Goal: Task Accomplishment & Management: Manage account settings

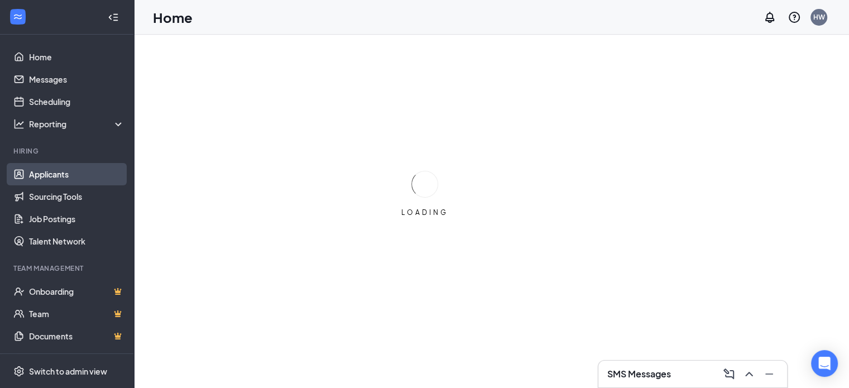
click at [54, 175] on link "Applicants" at bounding box center [76, 174] width 95 height 22
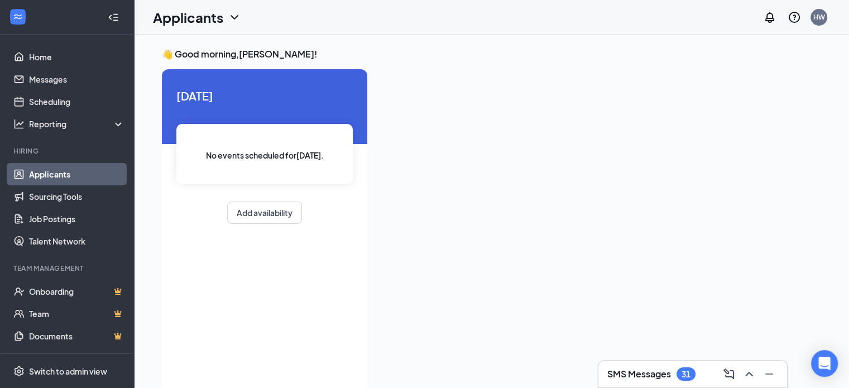
click at [54, 175] on link "Applicants" at bounding box center [76, 174] width 95 height 22
click at [46, 198] on link "Sourcing Tools" at bounding box center [76, 196] width 95 height 22
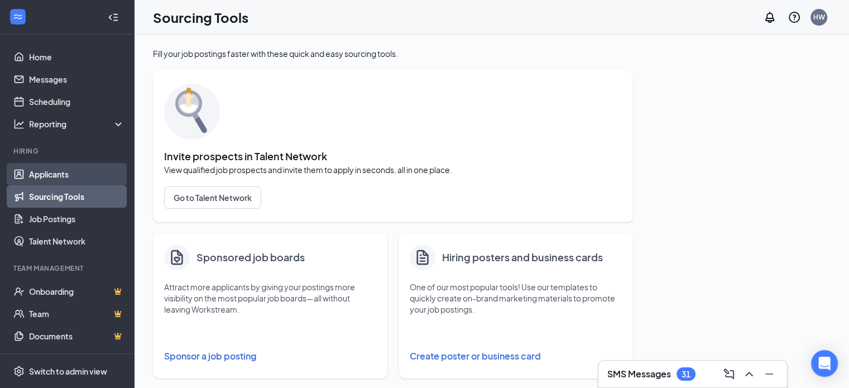
click at [46, 173] on link "Applicants" at bounding box center [76, 174] width 95 height 22
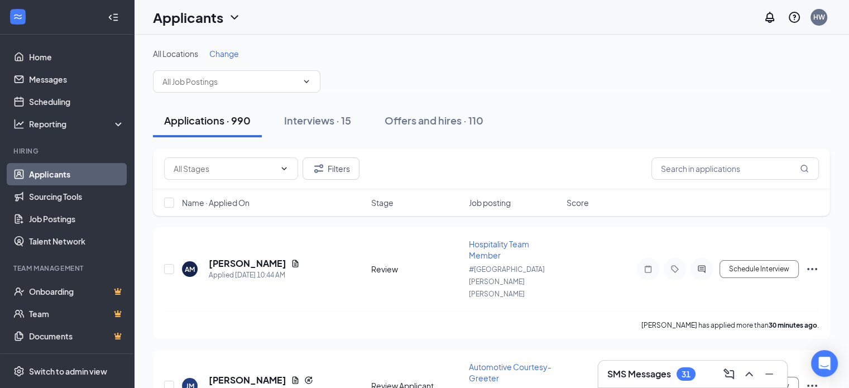
click at [230, 55] on span "Change" at bounding box center [224, 54] width 30 height 10
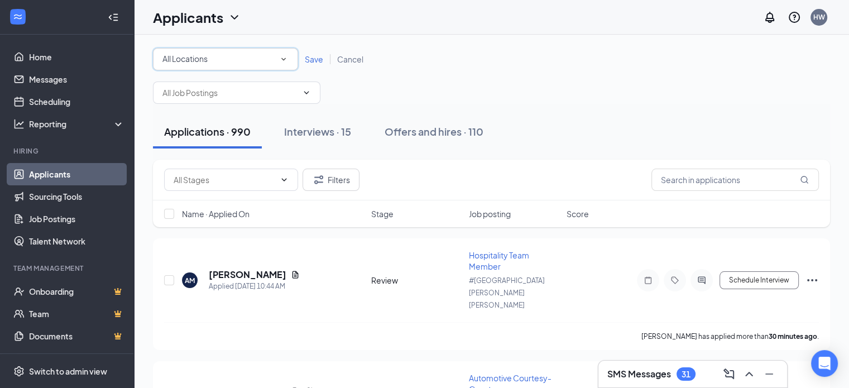
click at [226, 58] on div "All Locations" at bounding box center [226, 58] width 126 height 13
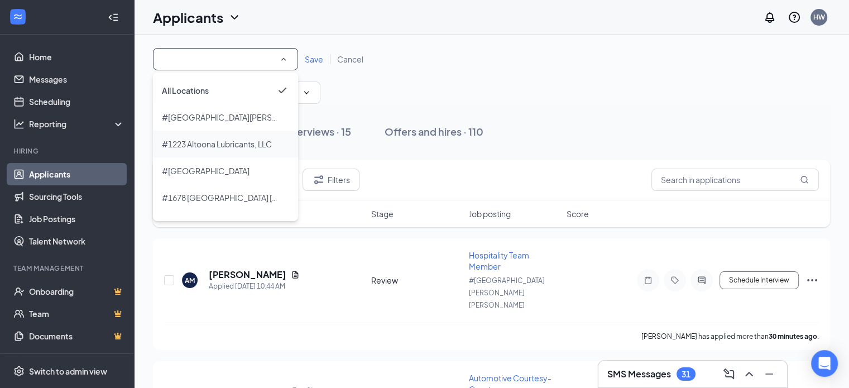
click at [226, 143] on span "#1223 Altoona Lubricants, LLC" at bounding box center [217, 144] width 110 height 10
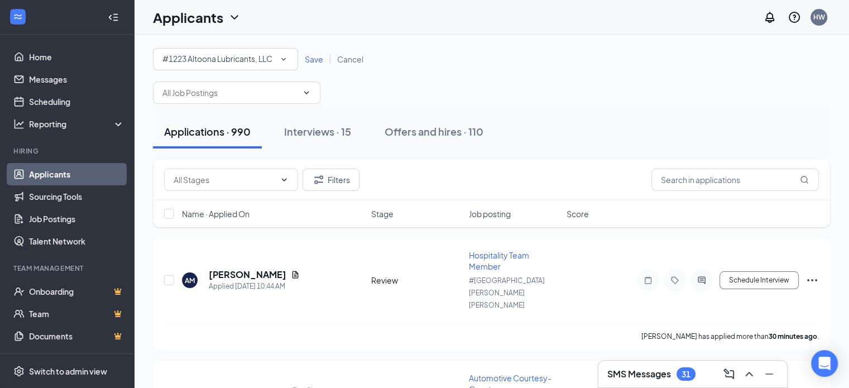
click at [316, 57] on span "Save" at bounding box center [314, 59] width 18 height 10
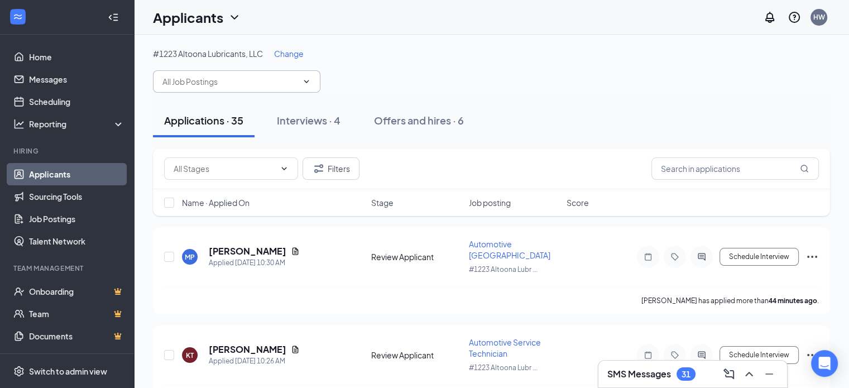
click at [270, 84] on input "text" at bounding box center [230, 81] width 135 height 12
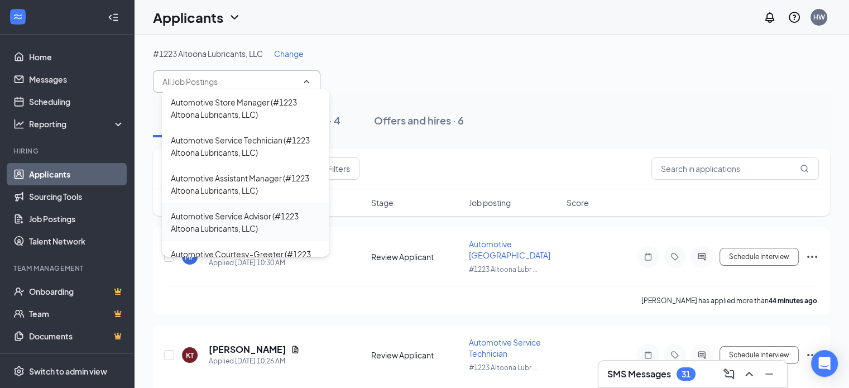
click at [244, 214] on div "Automotive Service Advisor (#1223 Altoona Lubricants, LLC)" at bounding box center [246, 222] width 150 height 25
type input "Automotive Service Advisor (#1223 Altoona Lubricants, LLC)"
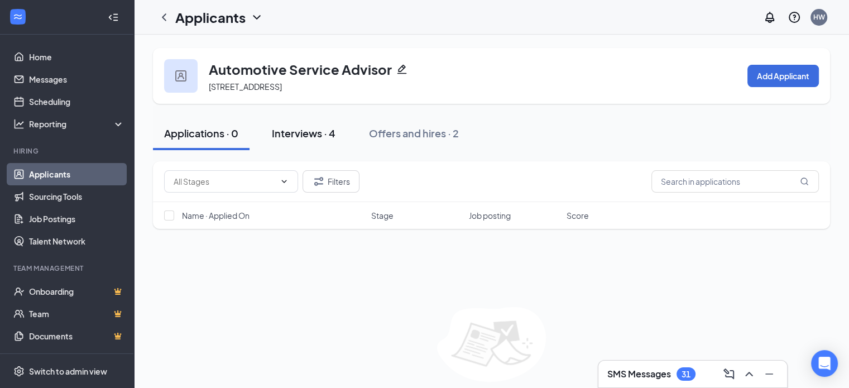
click at [295, 133] on div "Interviews · 4" at bounding box center [304, 133] width 64 height 14
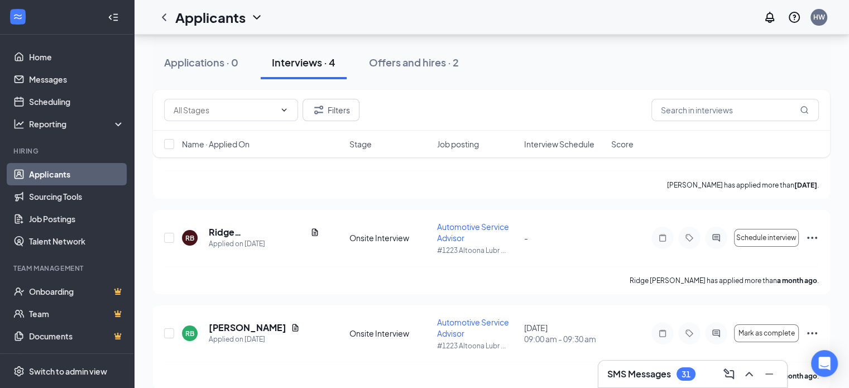
scroll to position [126, 0]
click at [814, 236] on icon "Ellipses" at bounding box center [812, 237] width 13 height 13
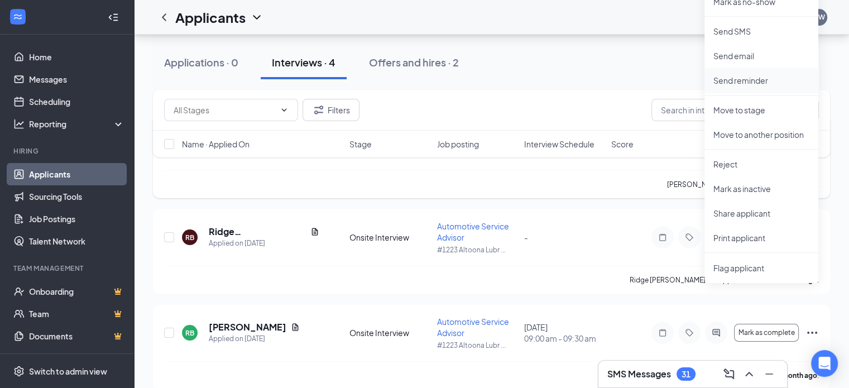
click at [746, 82] on p "Send reminder" at bounding box center [762, 80] width 96 height 11
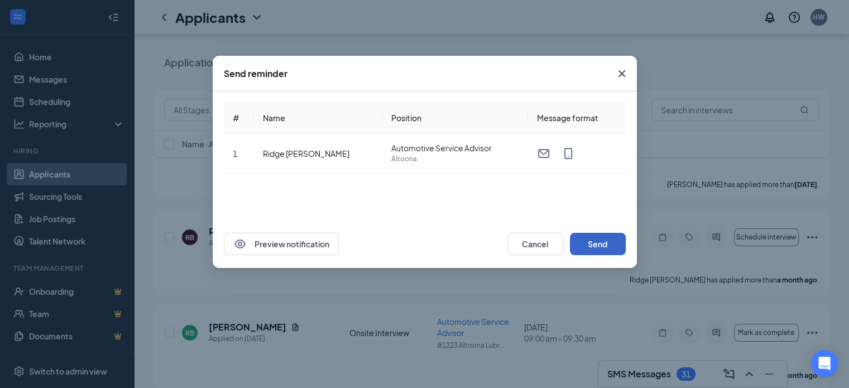
click at [585, 252] on button "Send" at bounding box center [598, 244] width 56 height 22
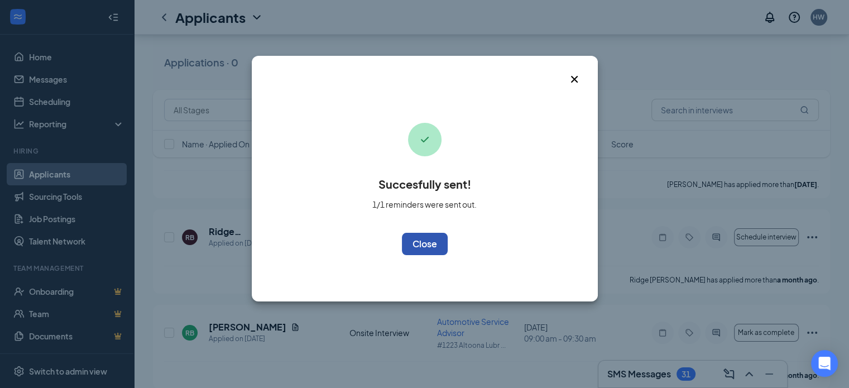
click at [439, 245] on button "OK" at bounding box center [425, 244] width 46 height 22
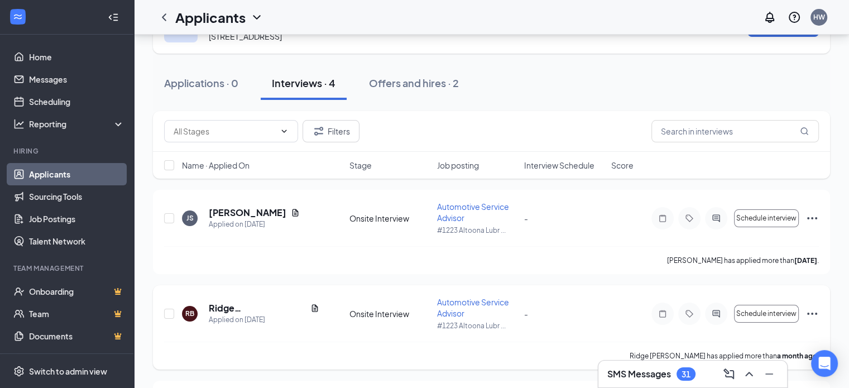
scroll to position [49, 0]
click at [262, 213] on h5 "[PERSON_NAME]" at bounding box center [248, 214] width 78 height 12
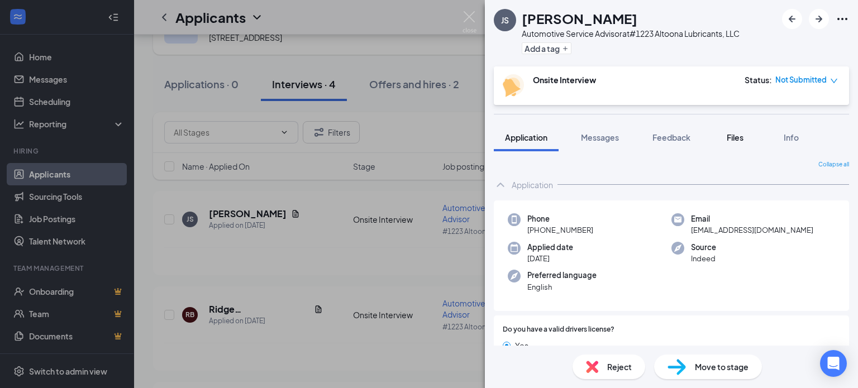
click at [735, 137] on span "Files" at bounding box center [735, 137] width 17 height 10
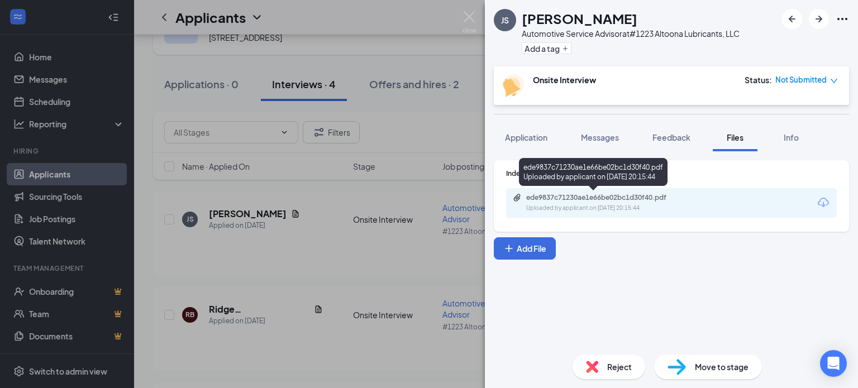
click at [642, 209] on div "Uploaded by applicant on [DATE] 20:15:44" at bounding box center [610, 208] width 168 height 9
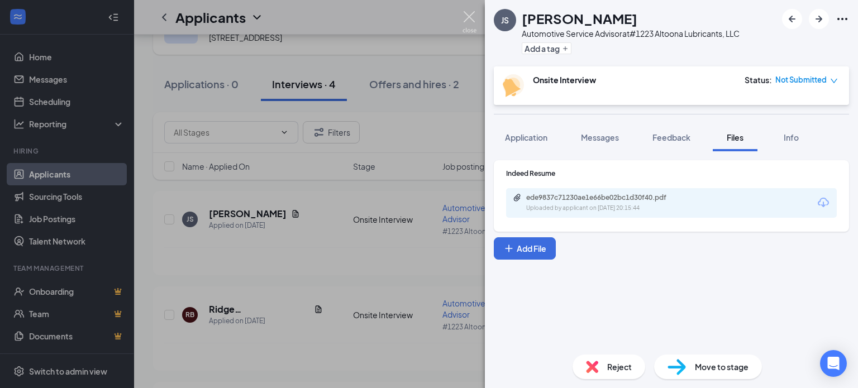
click at [466, 19] on img at bounding box center [469, 22] width 14 height 22
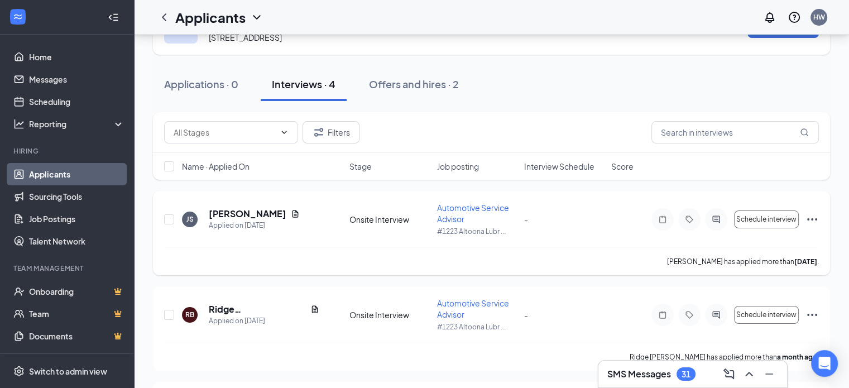
click at [813, 217] on icon "Ellipses" at bounding box center [812, 219] width 13 height 13
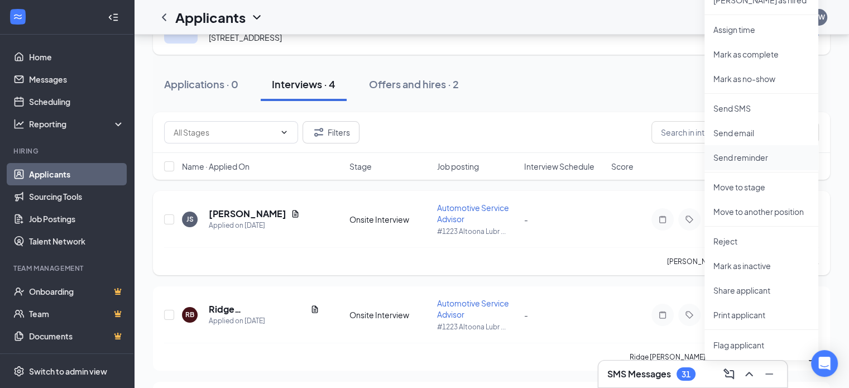
click at [752, 158] on p "Send reminder" at bounding box center [762, 157] width 96 height 11
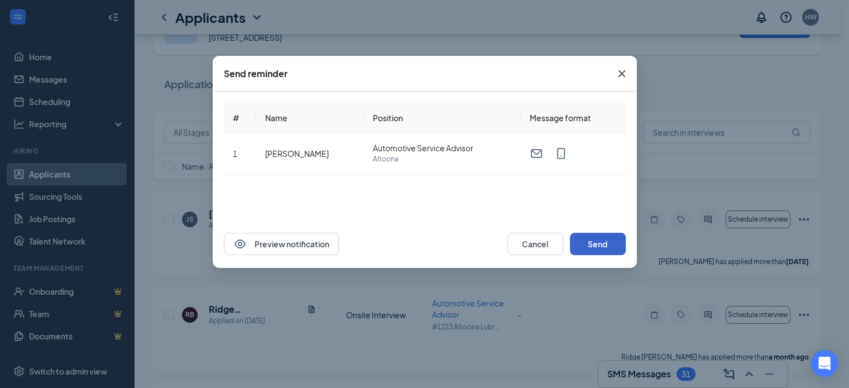
click at [596, 241] on button "Send" at bounding box center [598, 244] width 56 height 22
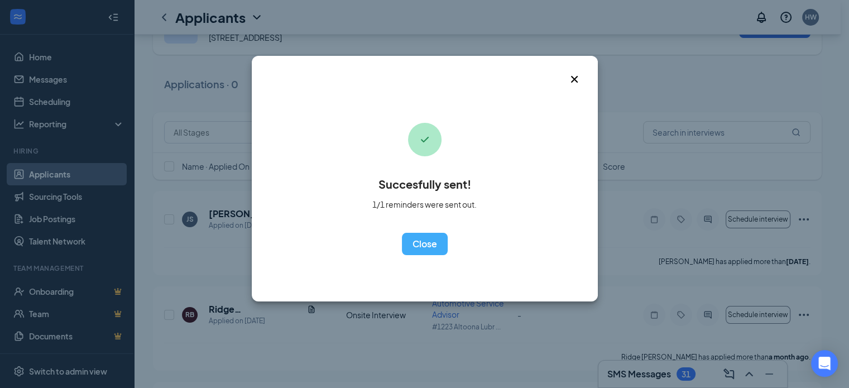
click at [402, 233] on button "OK" at bounding box center [425, 244] width 46 height 22
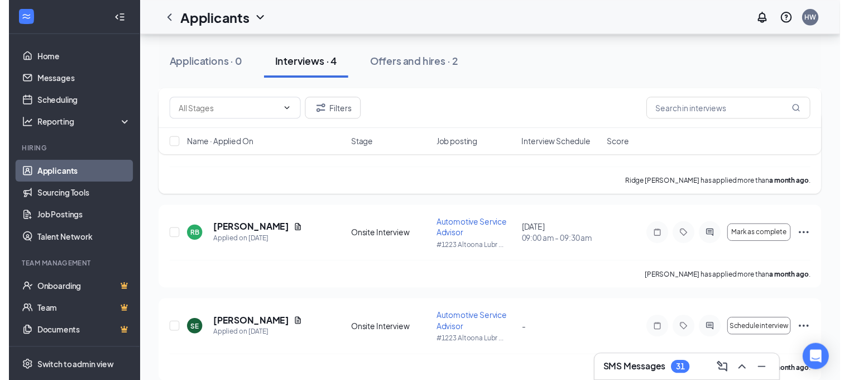
scroll to position [223, 0]
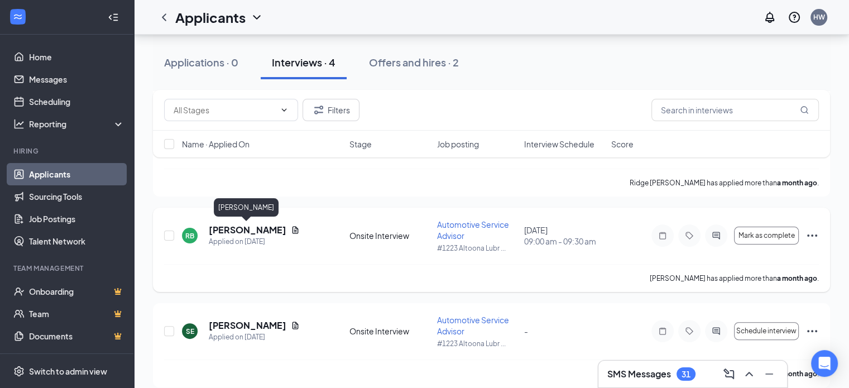
click at [251, 233] on h5 "[PERSON_NAME]" at bounding box center [248, 230] width 78 height 12
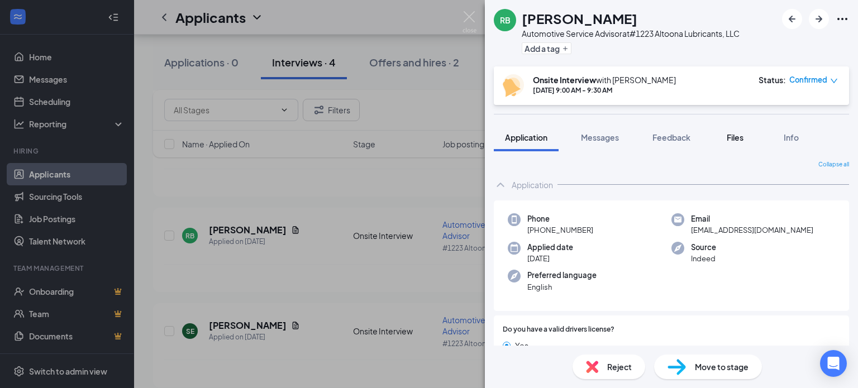
click at [737, 136] on span "Files" at bounding box center [735, 137] width 17 height 10
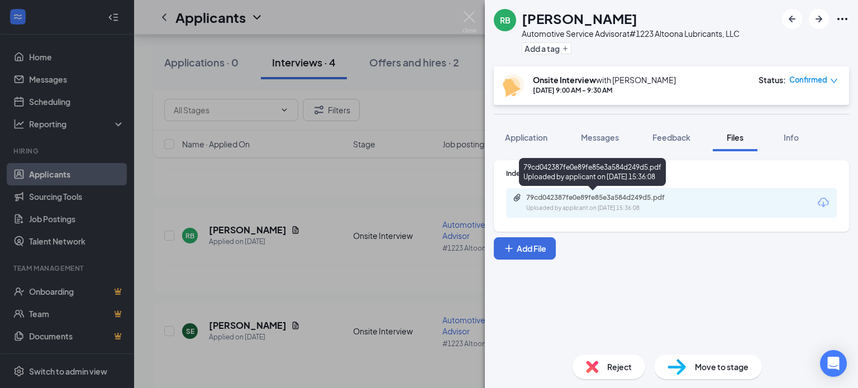
click at [612, 206] on div "Uploaded by applicant on [DATE] 15:36:08" at bounding box center [610, 208] width 168 height 9
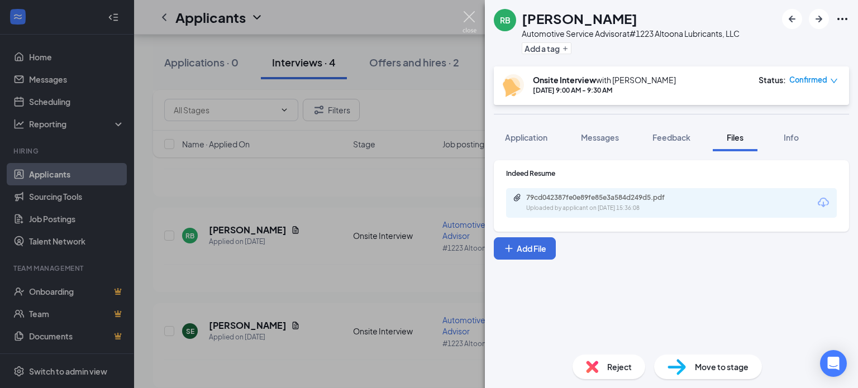
click at [467, 17] on img at bounding box center [469, 22] width 14 height 22
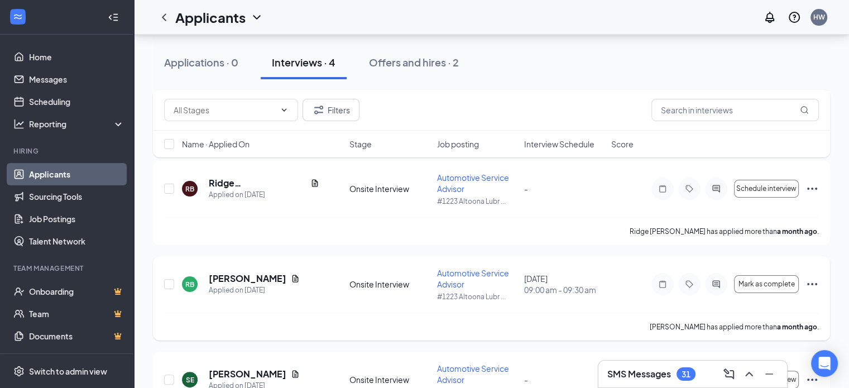
scroll to position [192, 0]
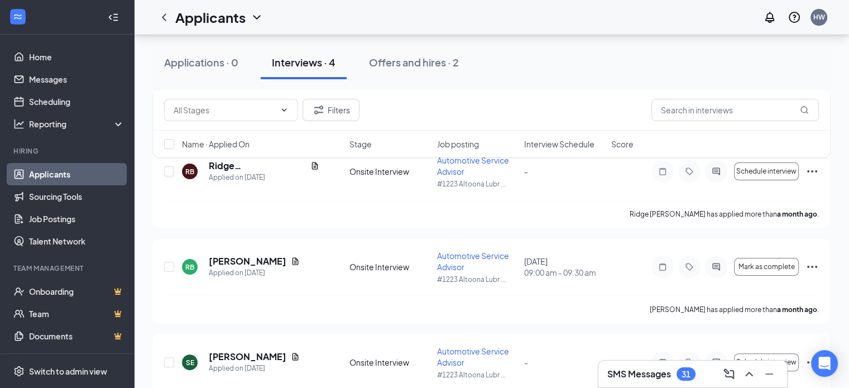
click at [644, 376] on h3 "SMS Messages" at bounding box center [640, 374] width 64 height 12
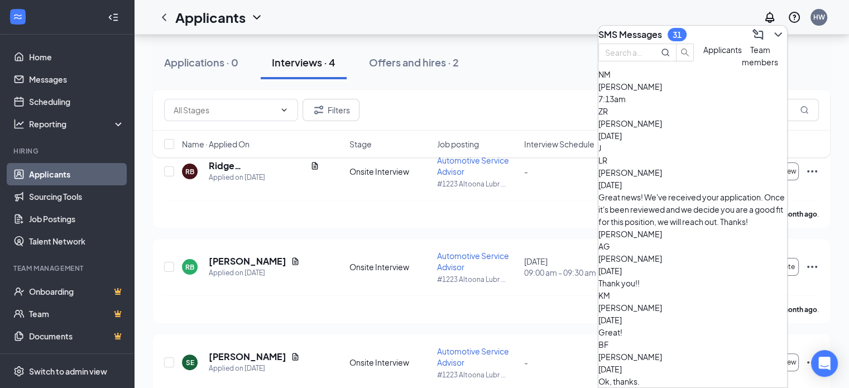
click at [543, 73] on div "Applications · 0 Interviews · 4 Offers and hires · 2" at bounding box center [491, 63] width 677 height 34
click at [772, 33] on icon "ChevronDown" at bounding box center [778, 34] width 13 height 13
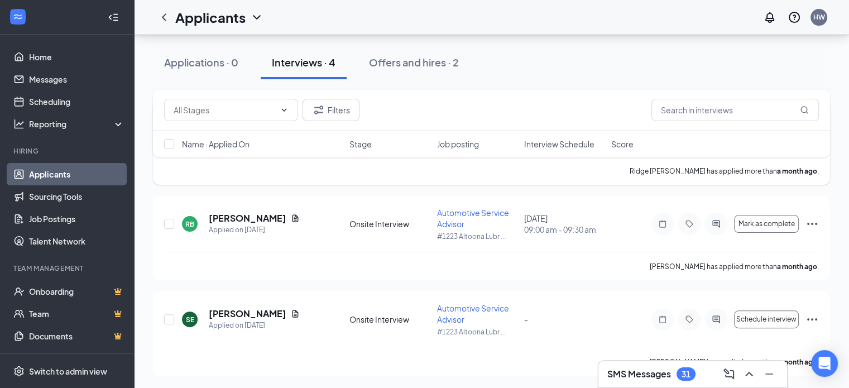
scroll to position [0, 0]
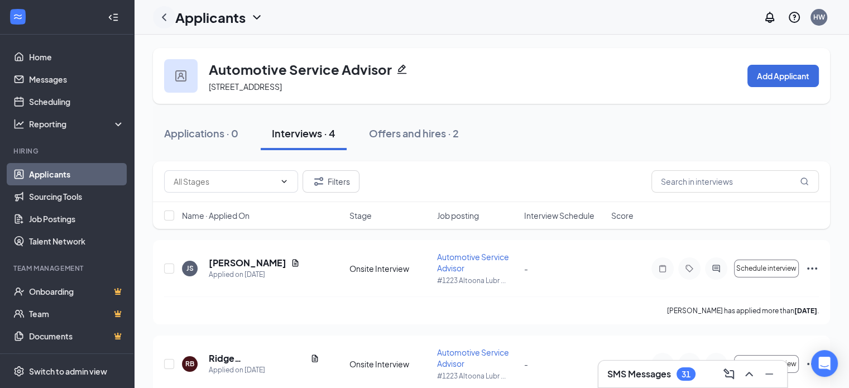
click at [165, 20] on icon "ChevronLeft" at bounding box center [164, 16] width 4 height 7
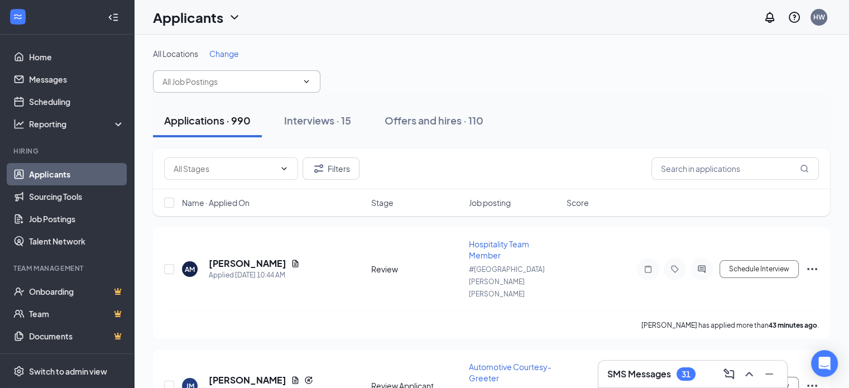
click at [224, 79] on input "text" at bounding box center [230, 81] width 135 height 12
